Goal: Information Seeking & Learning: Check status

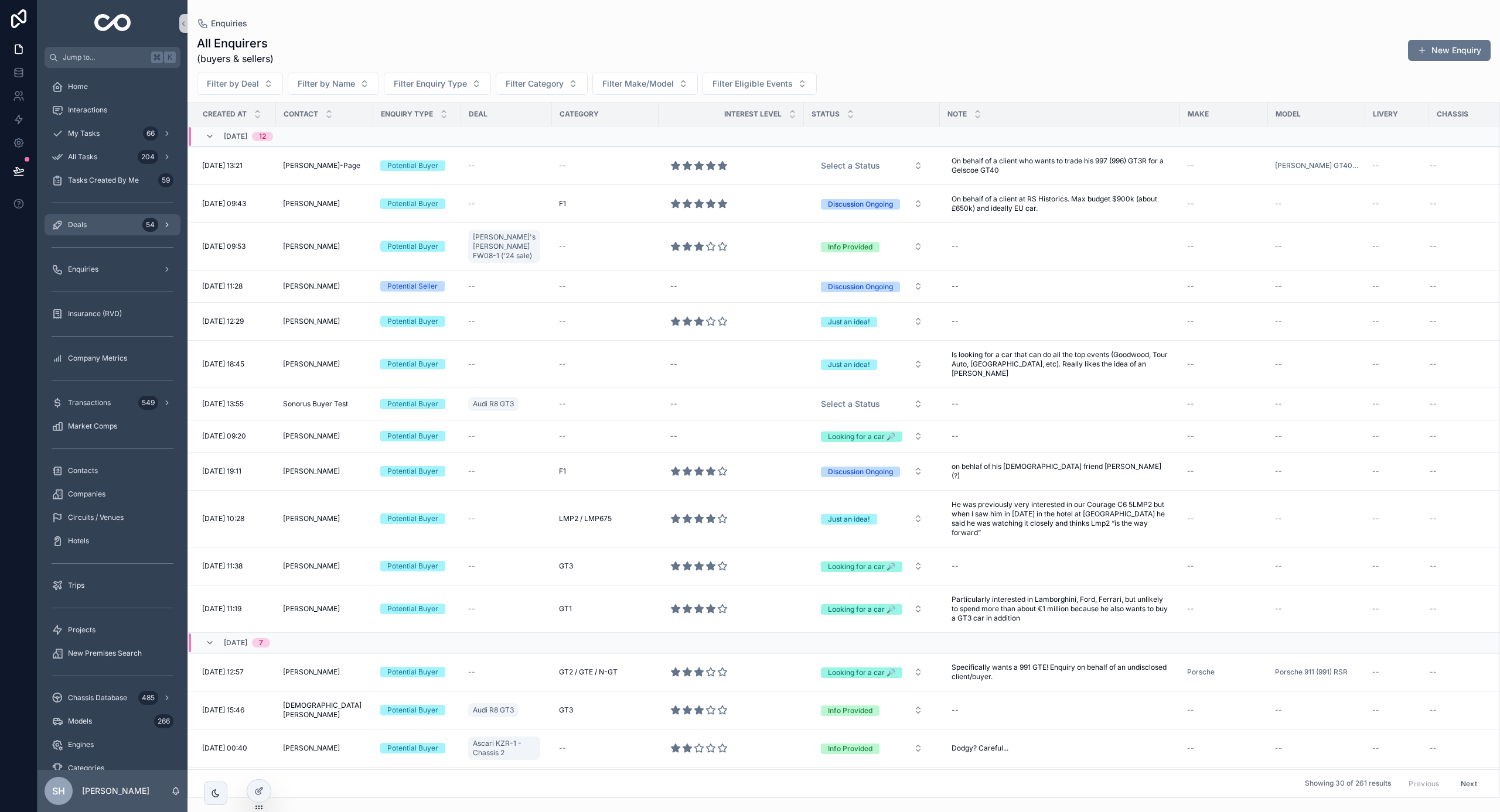
click at [147, 219] on div "54" at bounding box center [150, 224] width 16 height 14
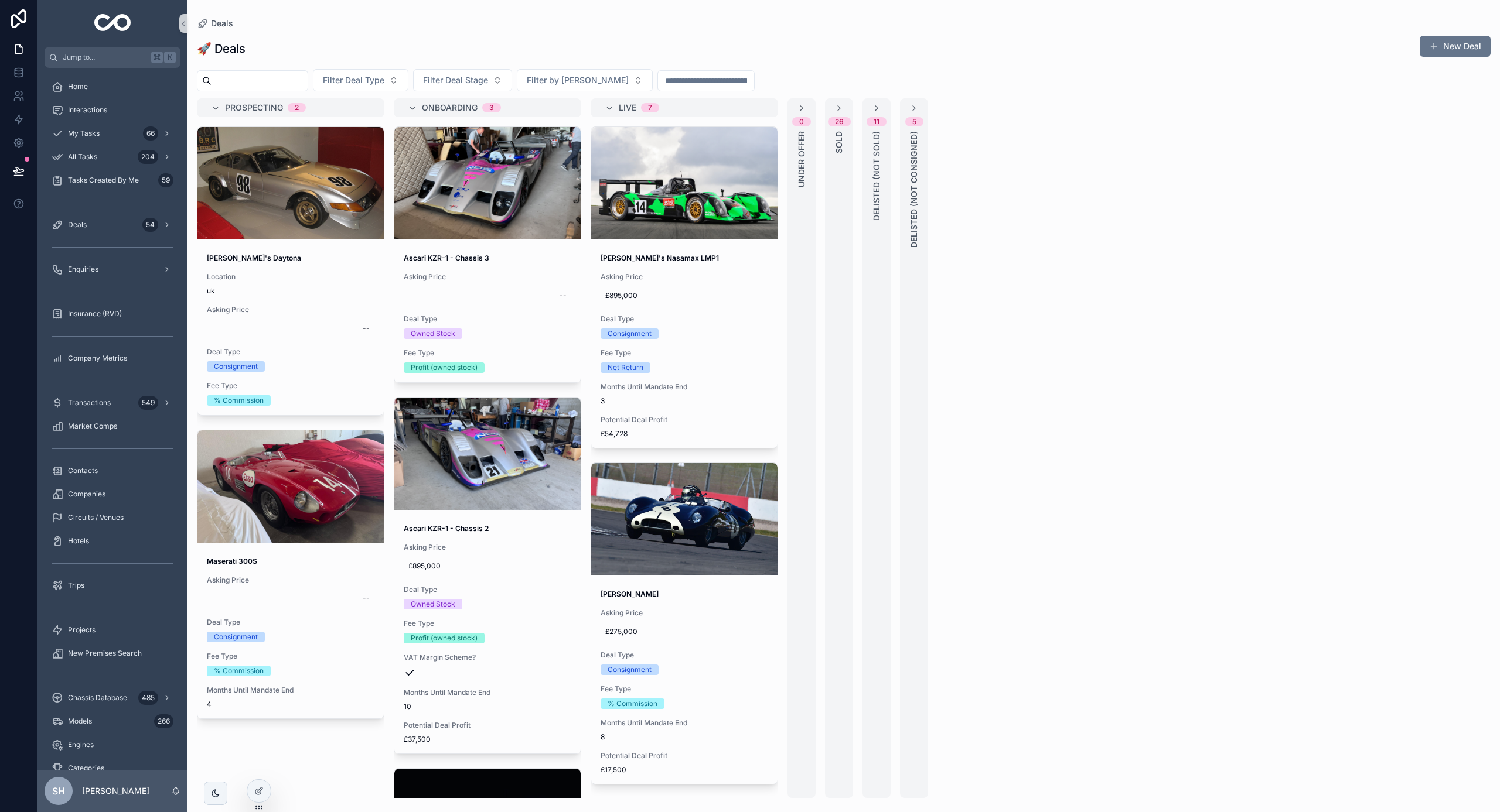
click at [835, 188] on div "26 SOLD" at bounding box center [839, 448] width 28 height 700
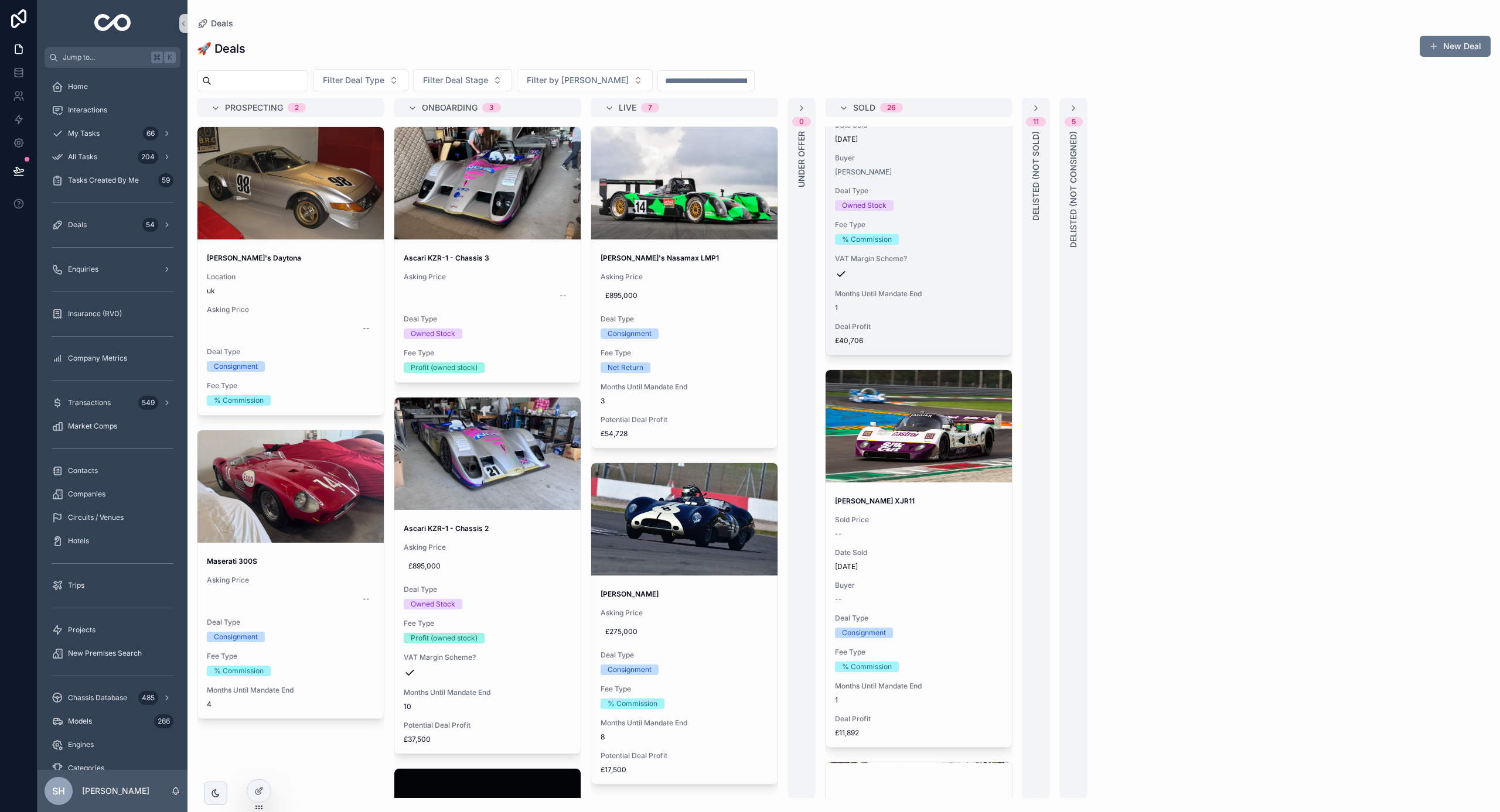
scroll to position [2248, 0]
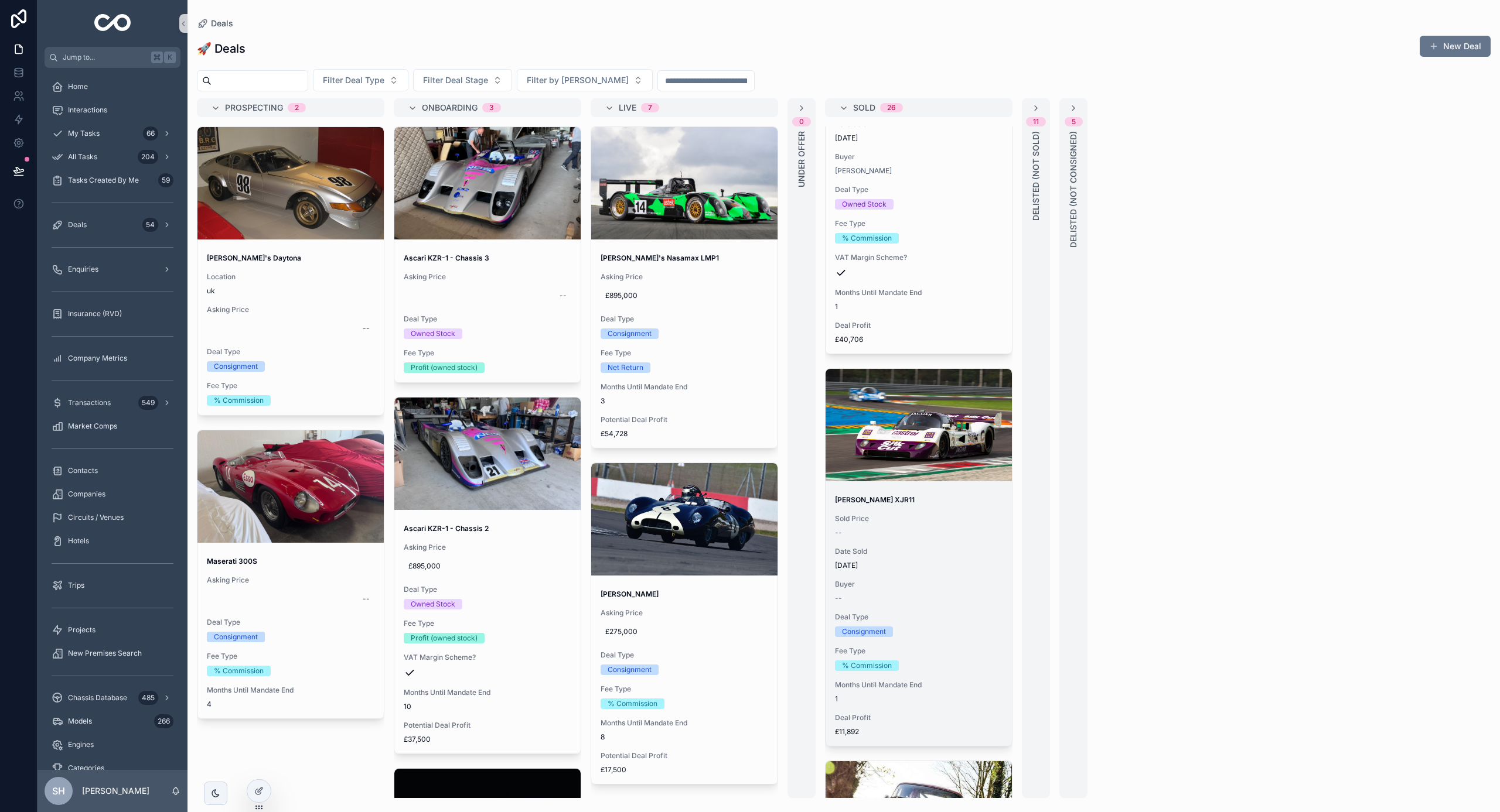
click at [925, 567] on span "[DATE]" at bounding box center [918, 565] width 168 height 10
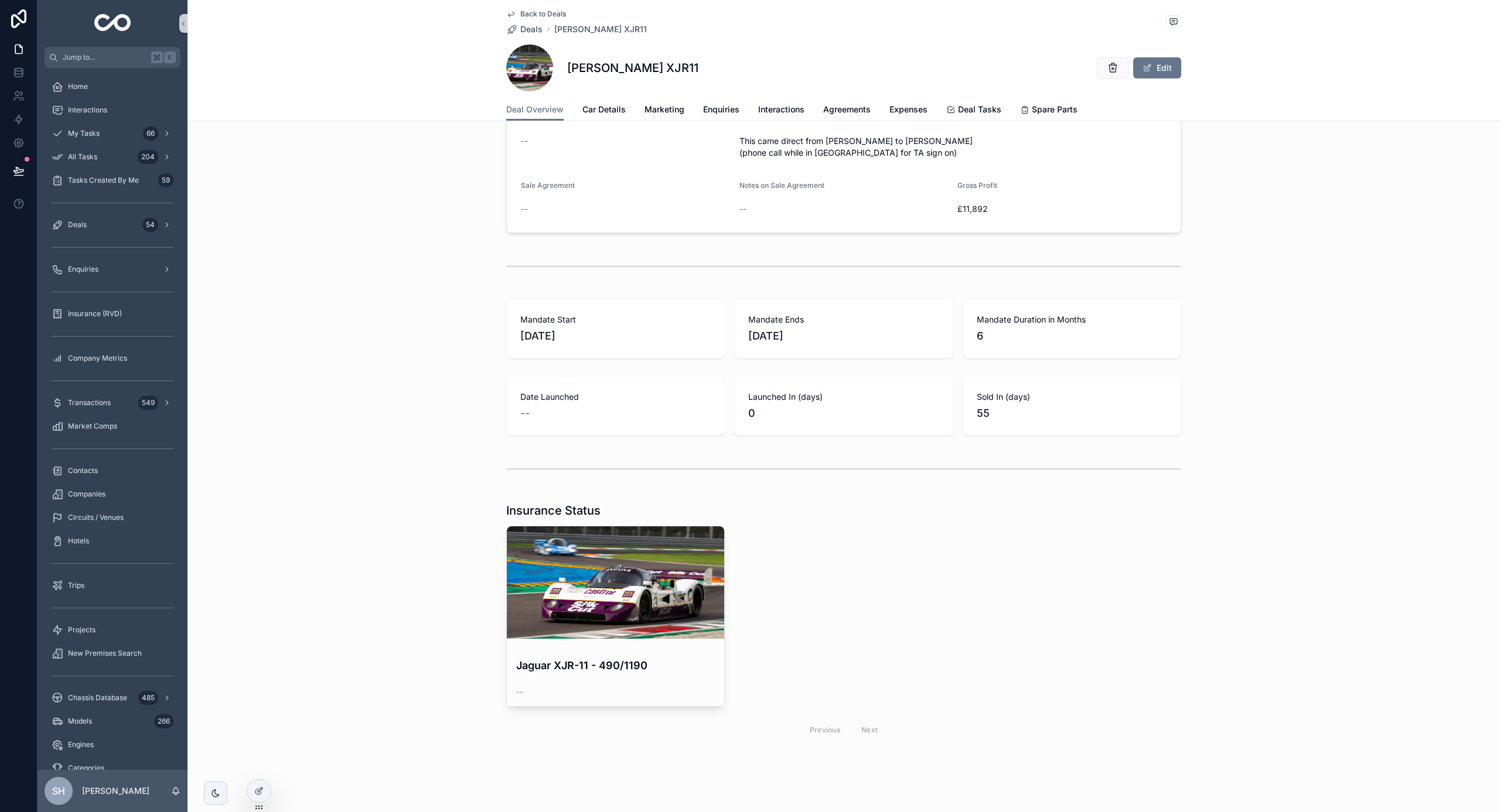
scroll to position [1720, 0]
click at [835, 115] on link "Agreements" at bounding box center [847, 110] width 48 height 23
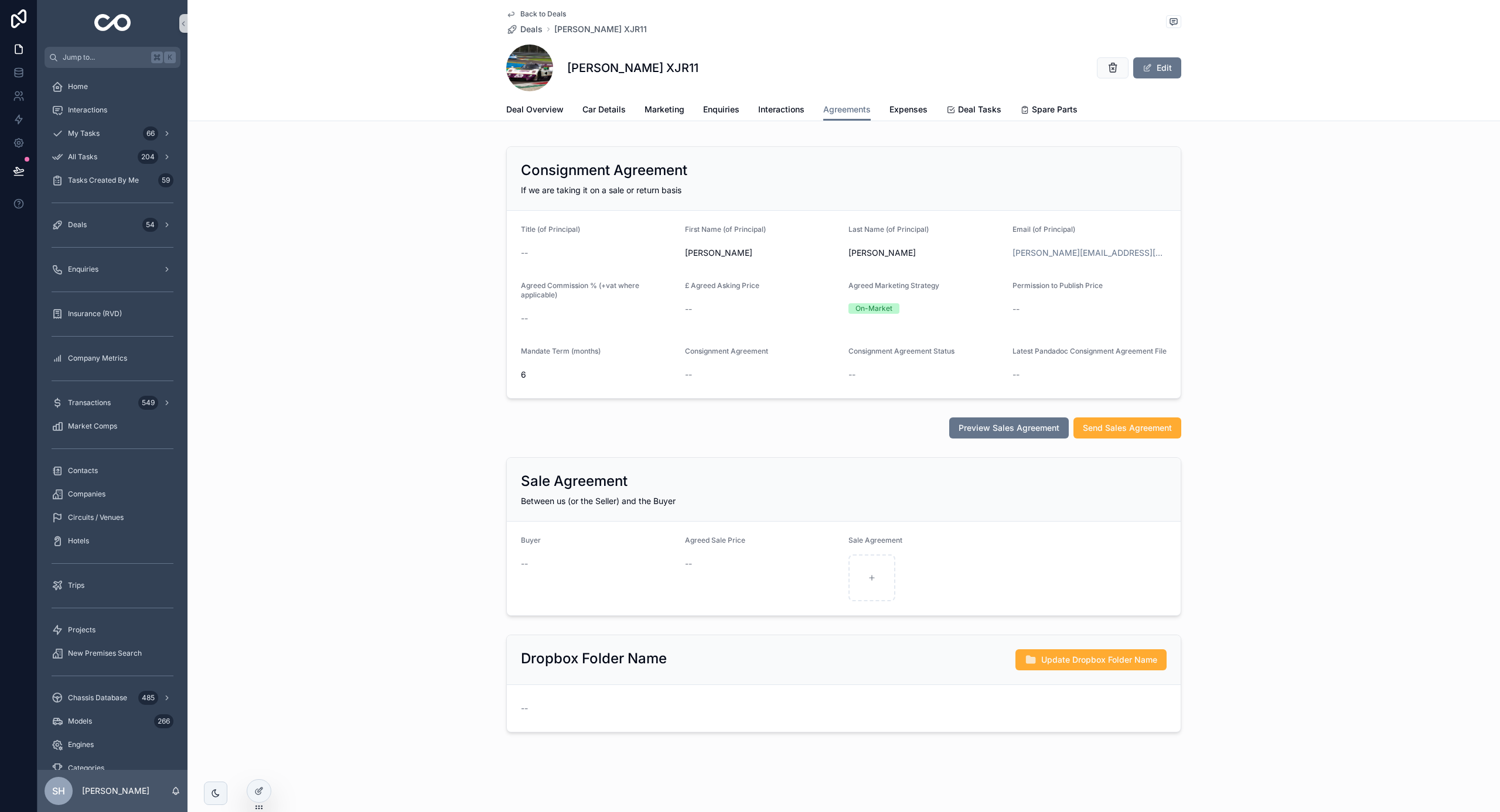
scroll to position [22, 0]
click at [86, 235] on link "Deals 54" at bounding box center [113, 225] width 136 height 21
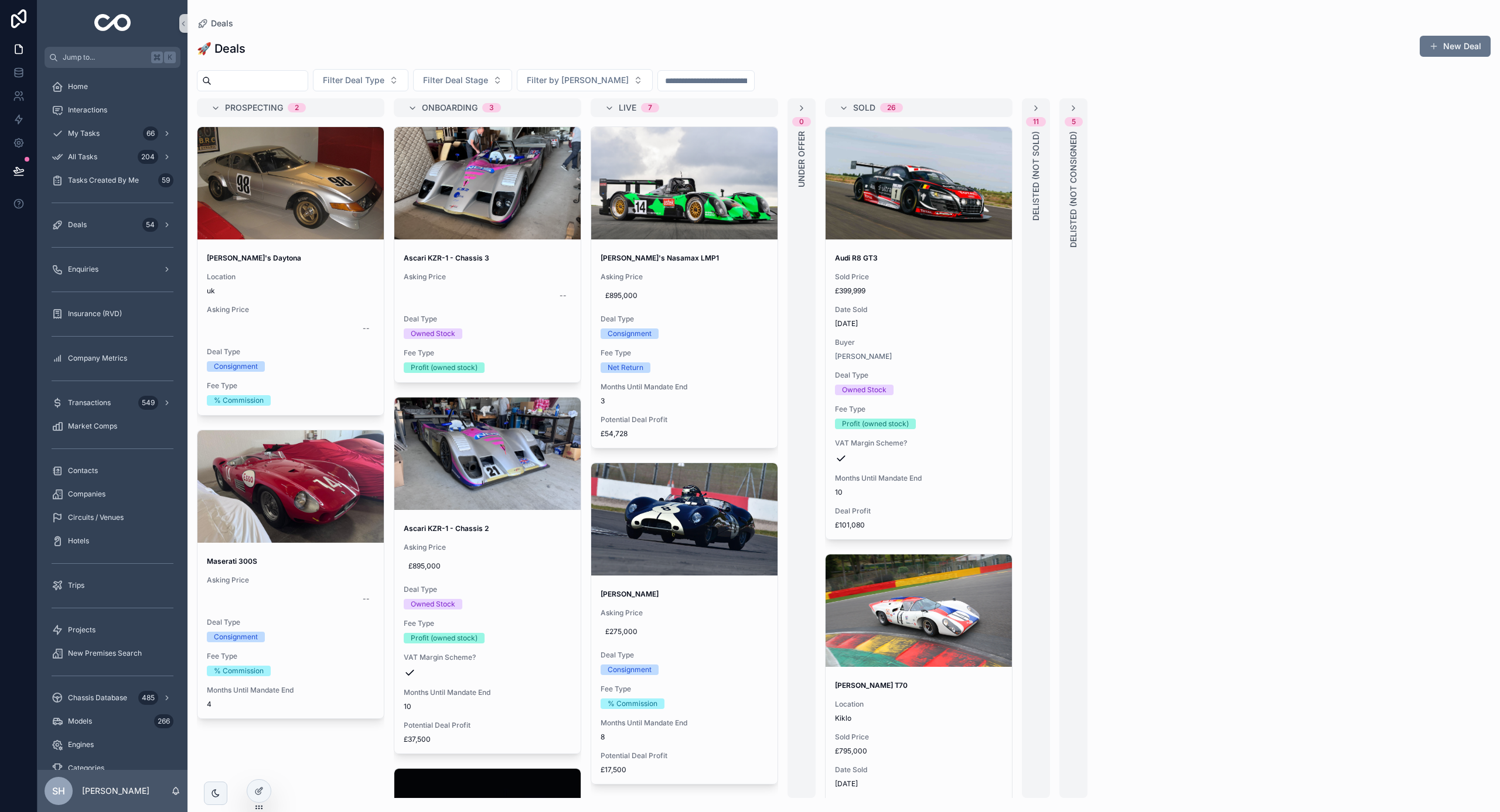
click at [1085, 281] on div "5 Delisted (not consigned)" at bounding box center [1073, 448] width 28 height 700
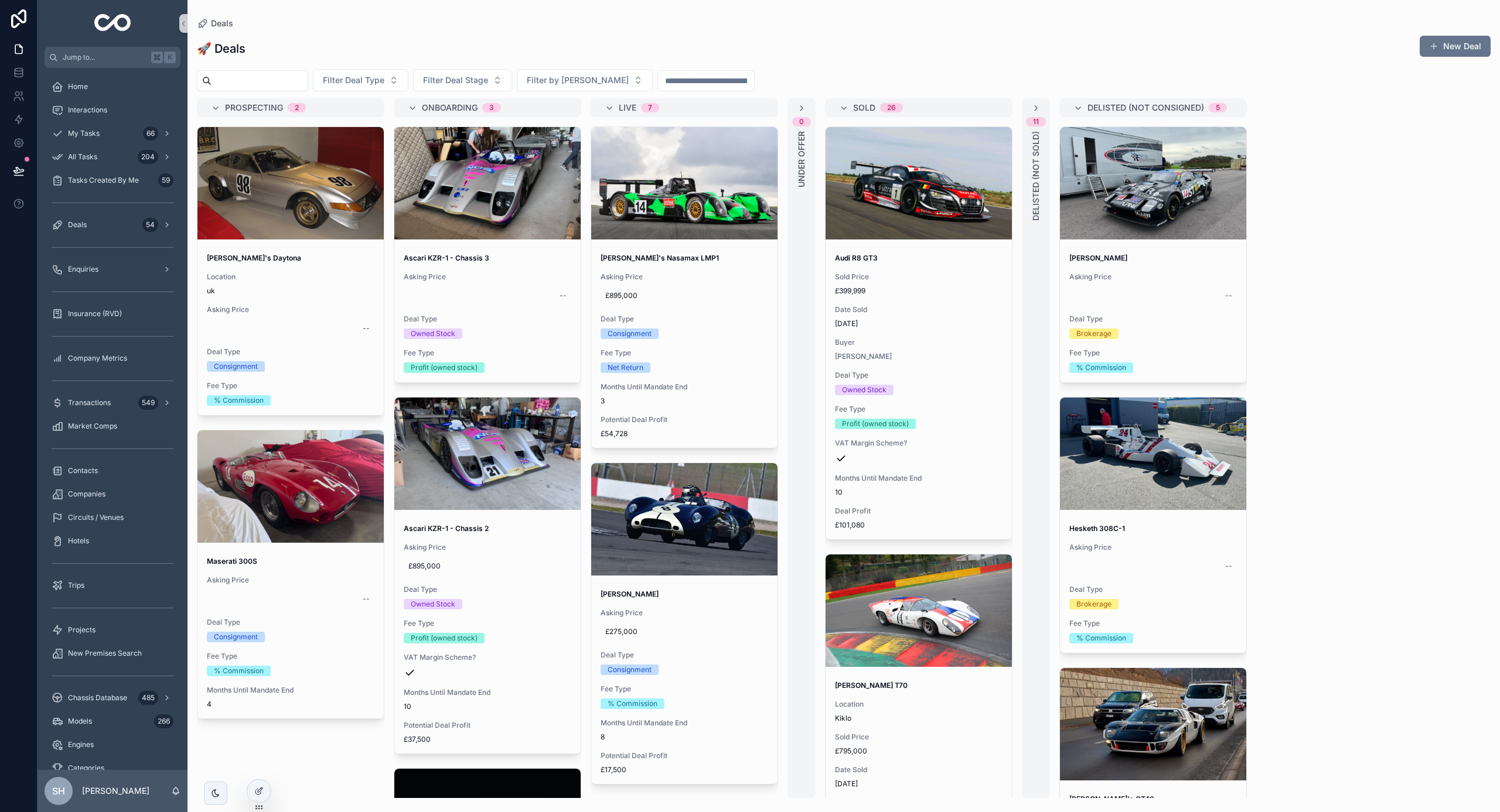
click at [1022, 328] on div "11 Delisted (not sold)" at bounding box center [1036, 448] width 28 height 700
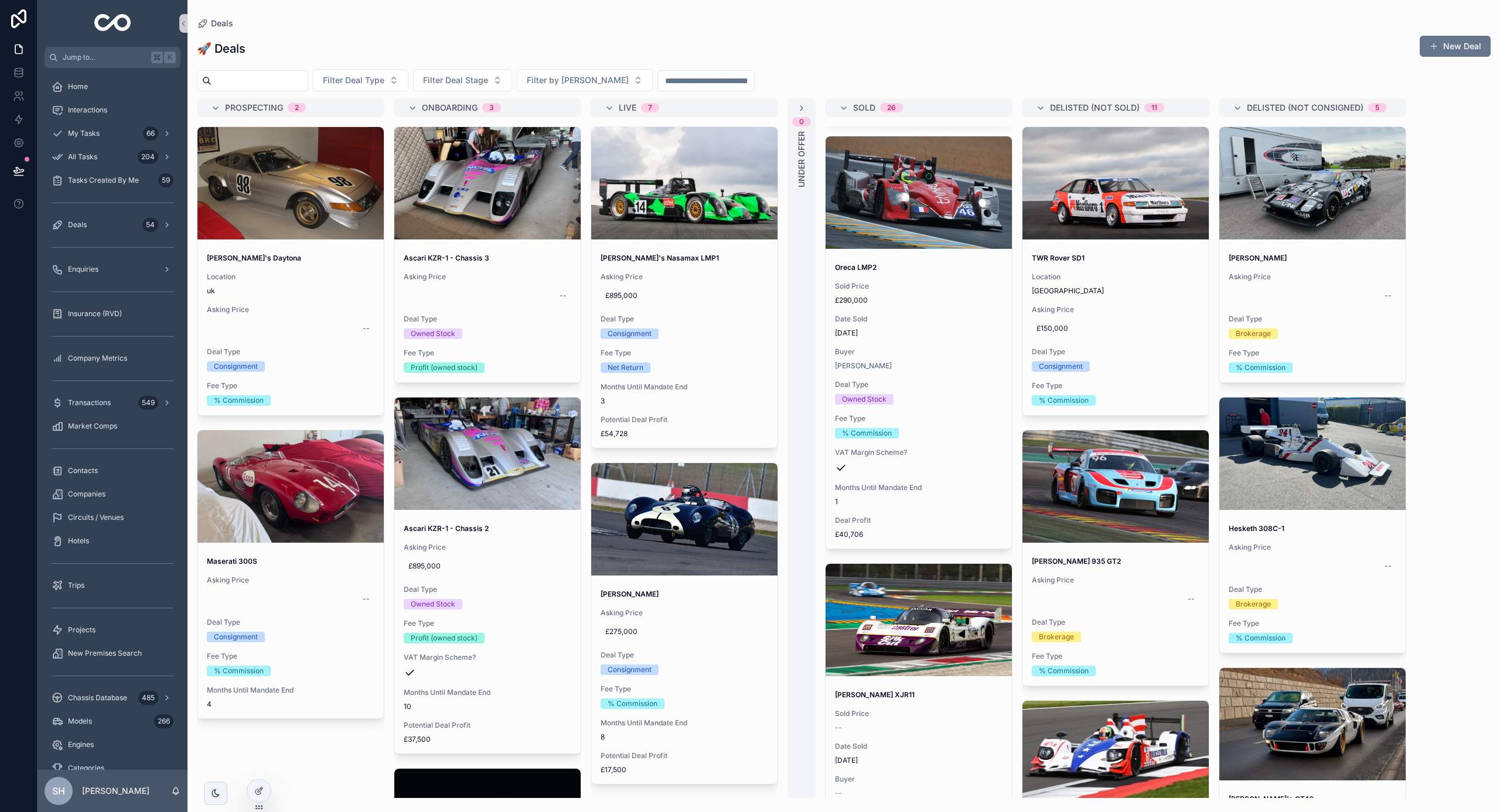
scroll to position [2093, 0]
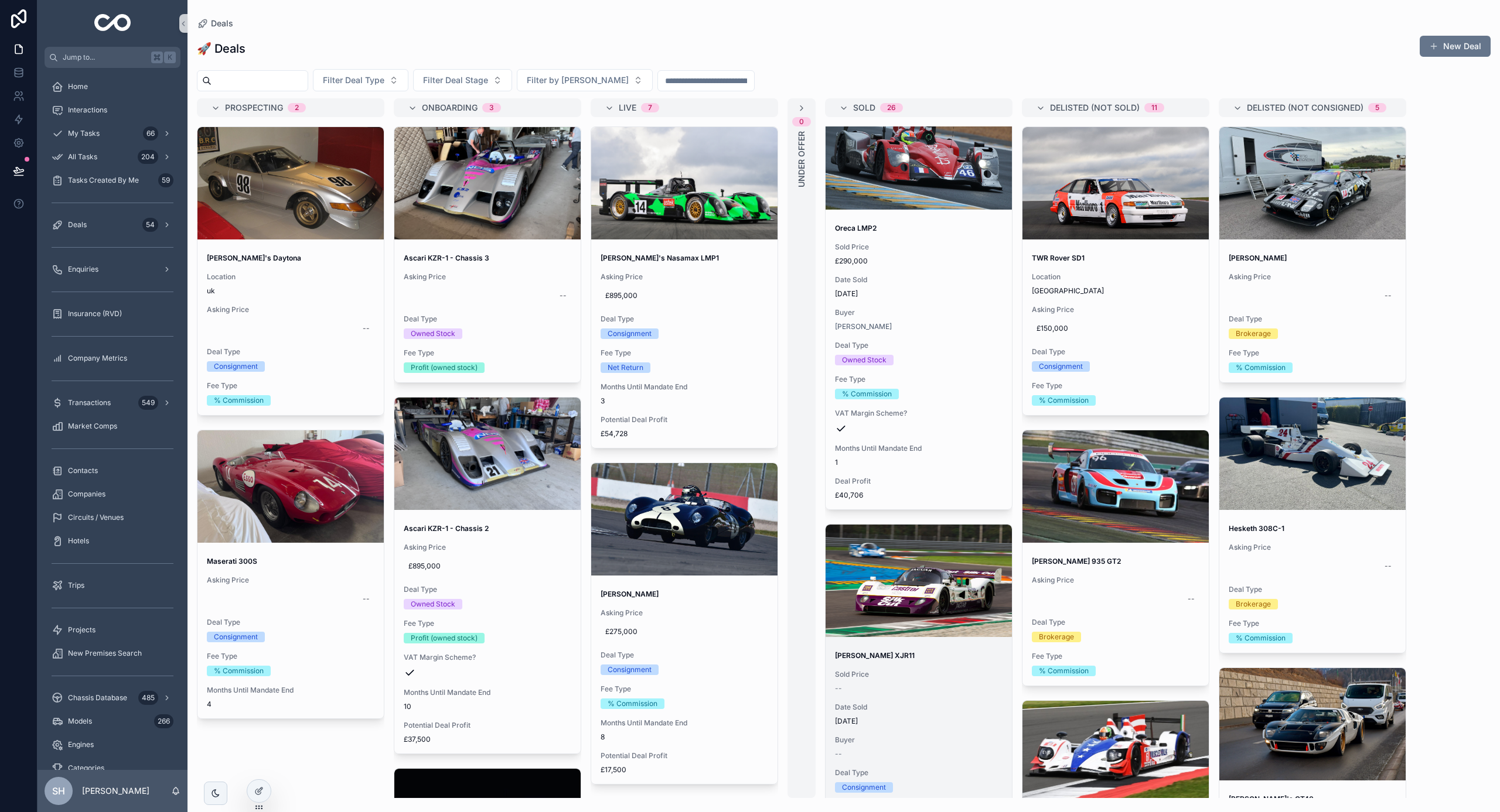
click at [936, 666] on div "[PERSON_NAME] XJR11 Sold Price -- Date Sold [DATE] Buyer -- Deal Type Consignme…" at bounding box center [919, 772] width 186 height 260
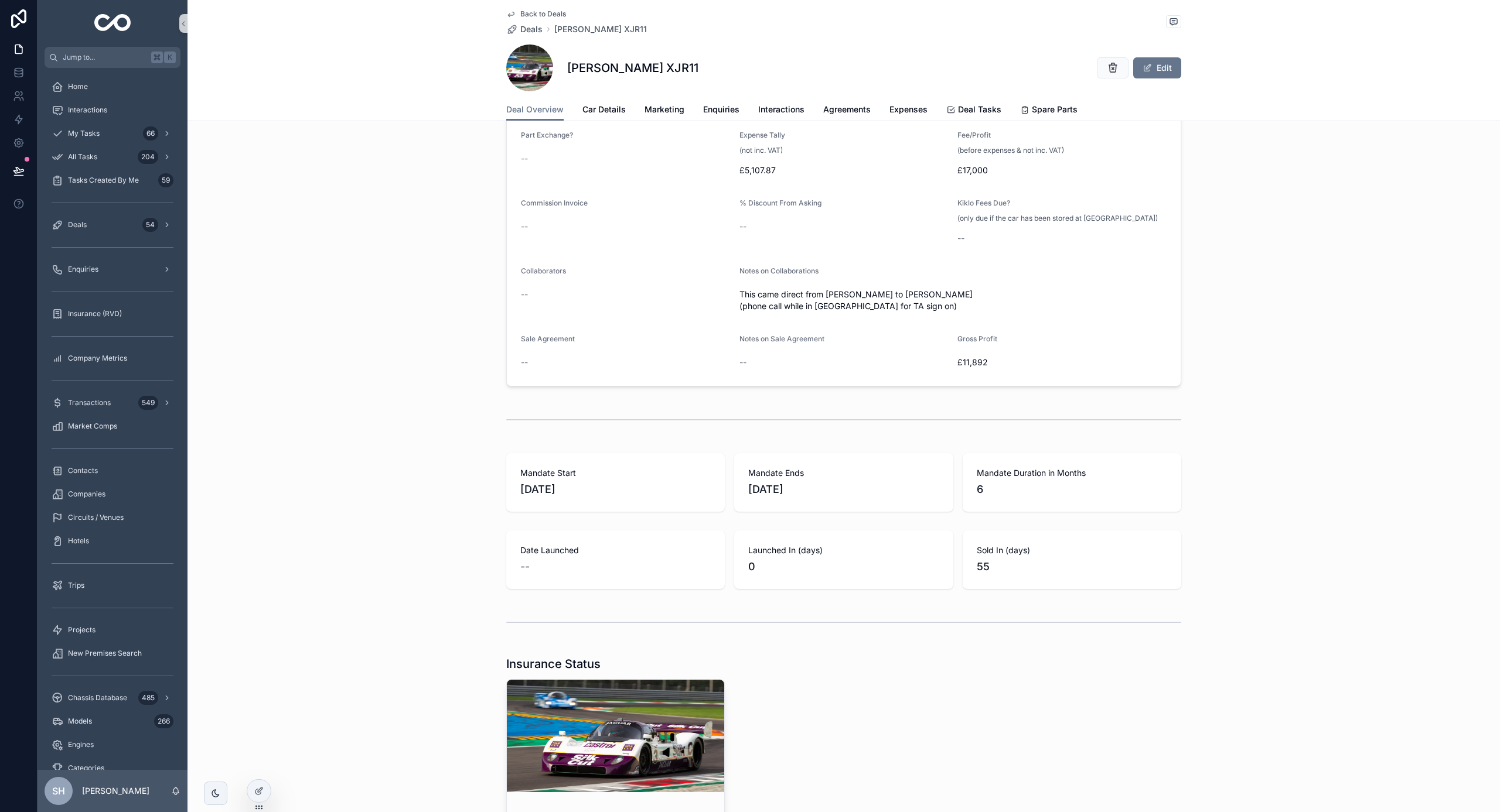
scroll to position [1568, 0]
